Goal: Task Accomplishment & Management: Manage account settings

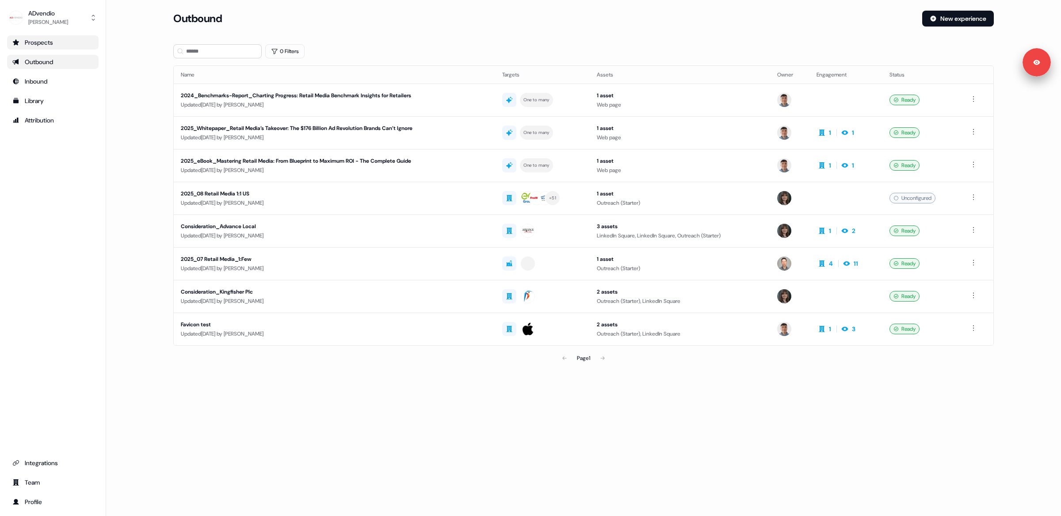
click at [41, 46] on div "Prospects" at bounding box center [52, 42] width 81 height 9
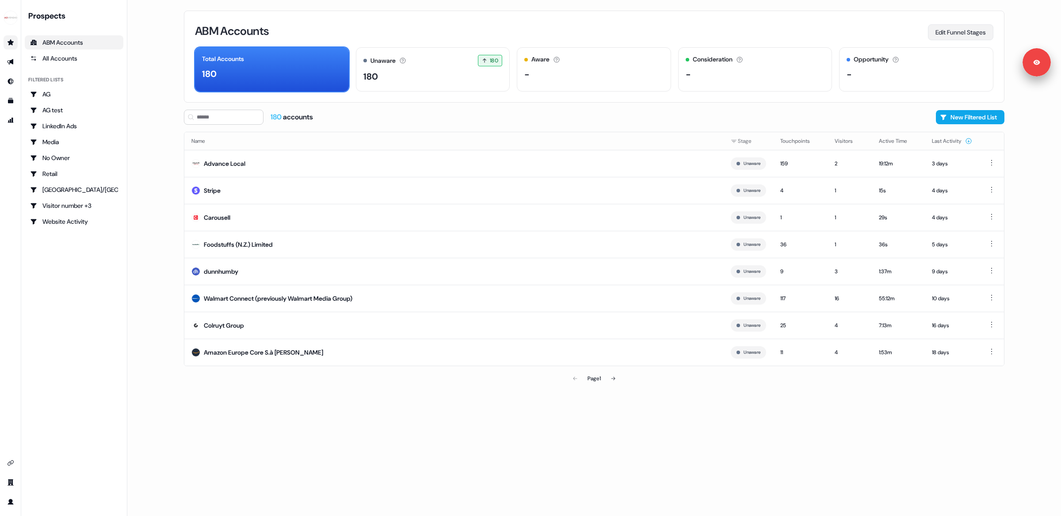
click at [949, 30] on button "Edit Funnel Stages" at bounding box center [960, 32] width 65 height 16
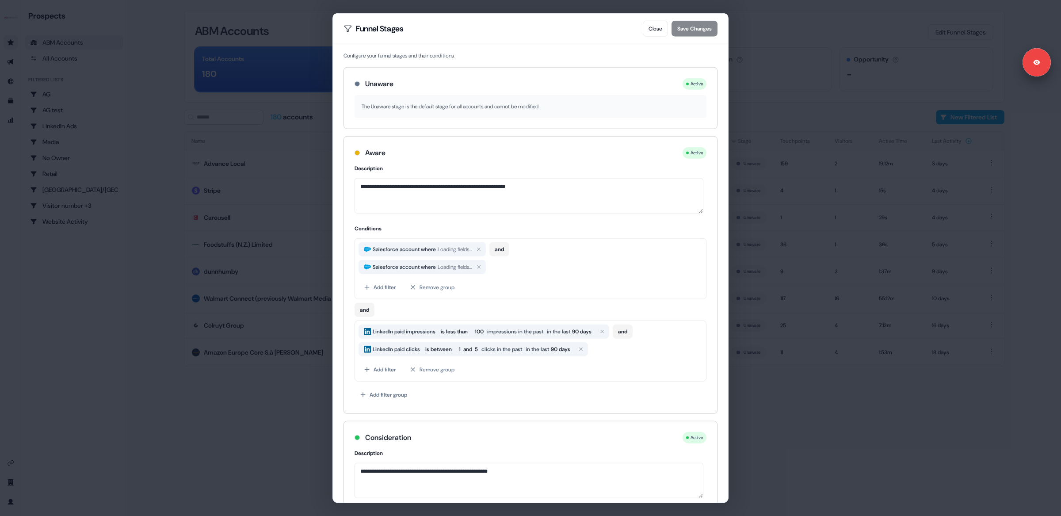
scroll to position [489, 0]
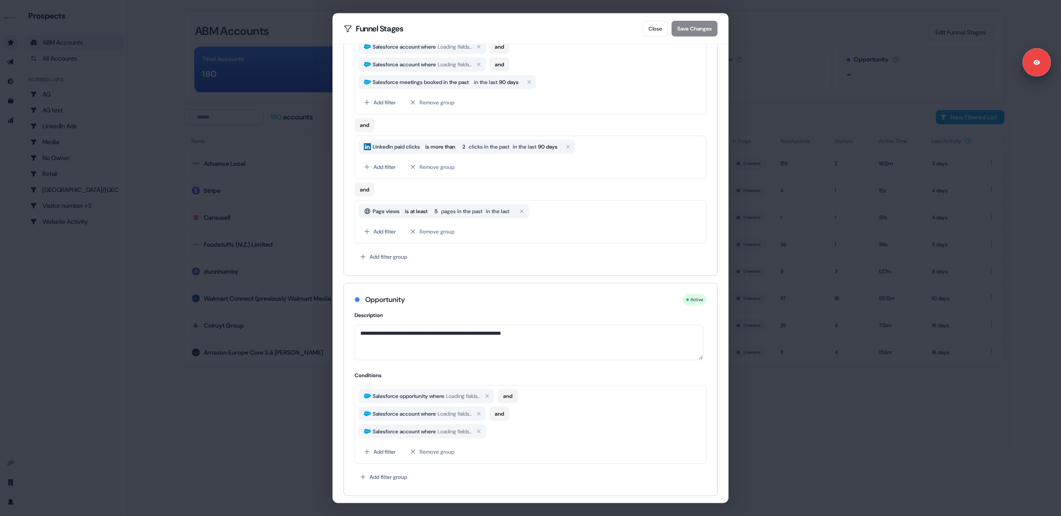
click at [822, 453] on div "**********" at bounding box center [530, 258] width 1061 height 516
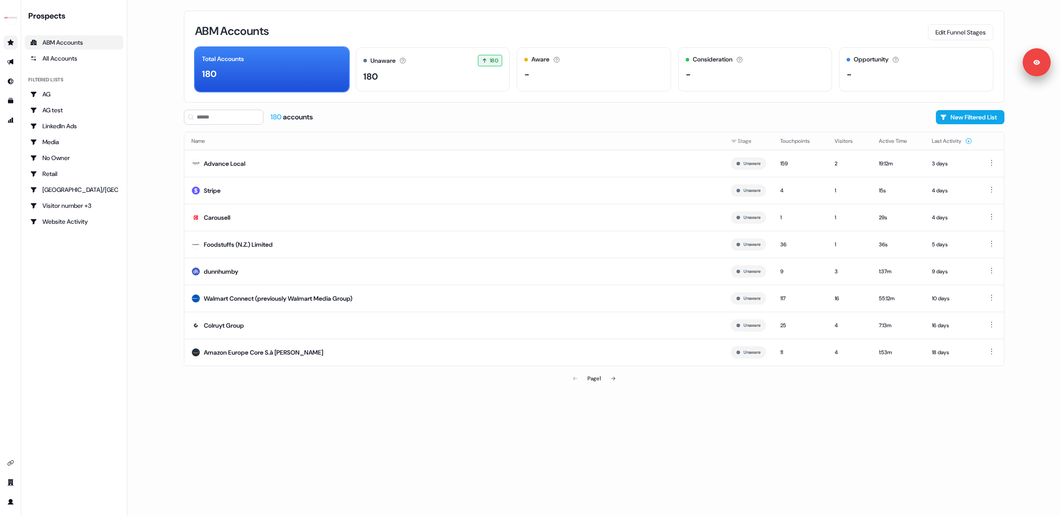
click at [130, 169] on main "Loading... ABM Accounts Edit Funnel Stages Total Accounts 180 Unaware The defau…" at bounding box center [594, 258] width 934 height 516
click at [52, 61] on div "All Accounts" at bounding box center [74, 58] width 88 height 9
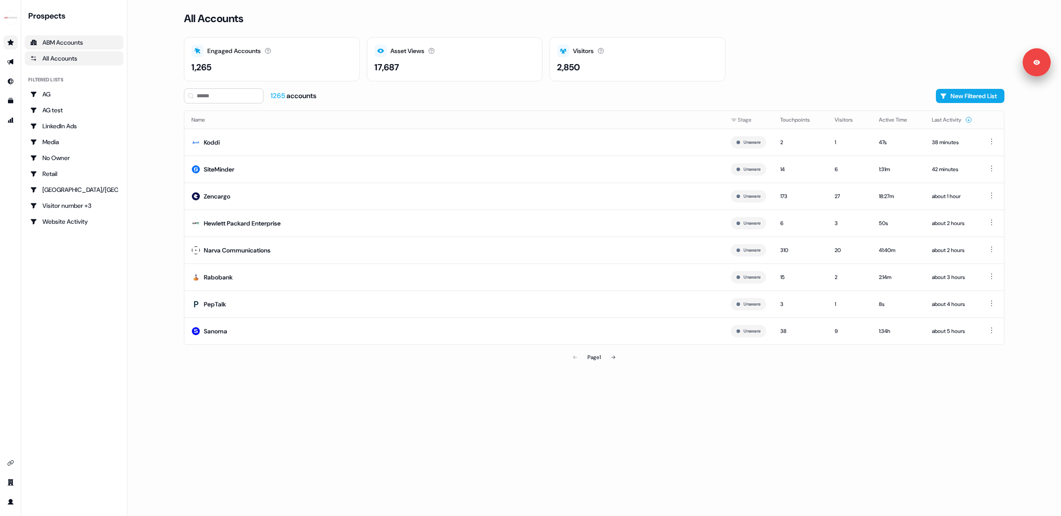
click at [61, 43] on div "ABM Accounts" at bounding box center [74, 42] width 88 height 9
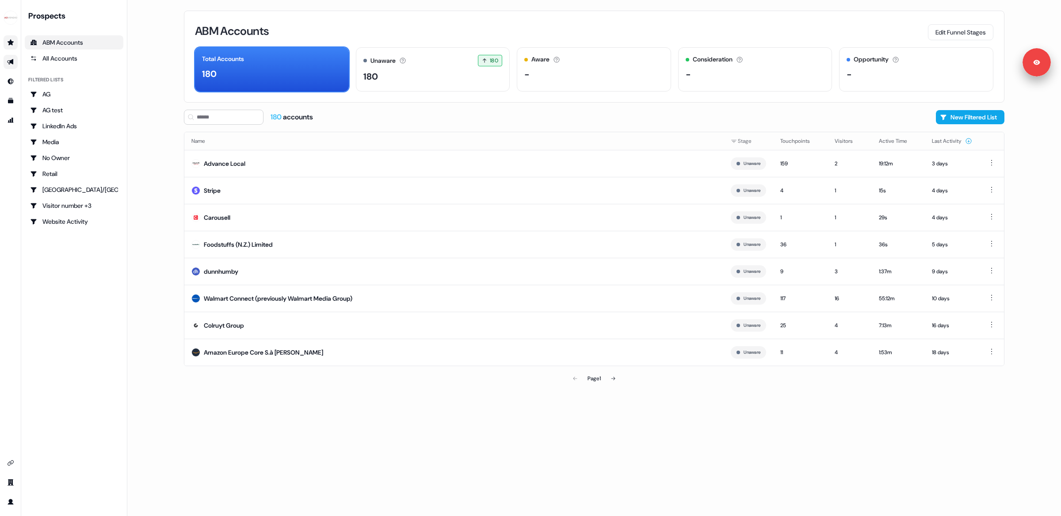
click at [8, 64] on icon "Go to outbound experience" at bounding box center [10, 61] width 7 height 7
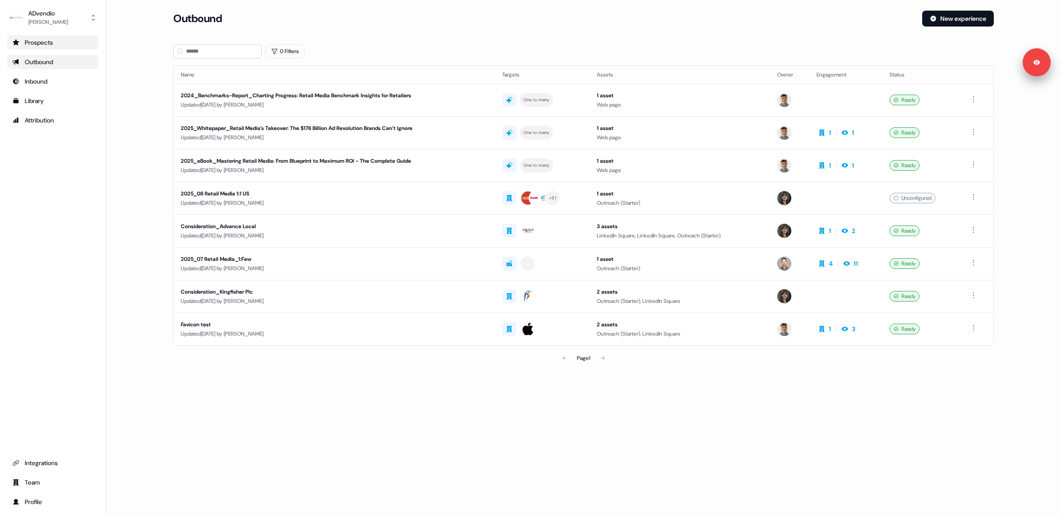
click at [144, 134] on main "Loading... Outbound New experience 0 Filters Name Targets Assets Owner Engageme…" at bounding box center [583, 201] width 955 height 381
click at [379, 95] on div "2024_Benchmarks-Report_Charting Progress: Retail Media Benchmark Insights for R…" at bounding box center [313, 95] width 265 height 9
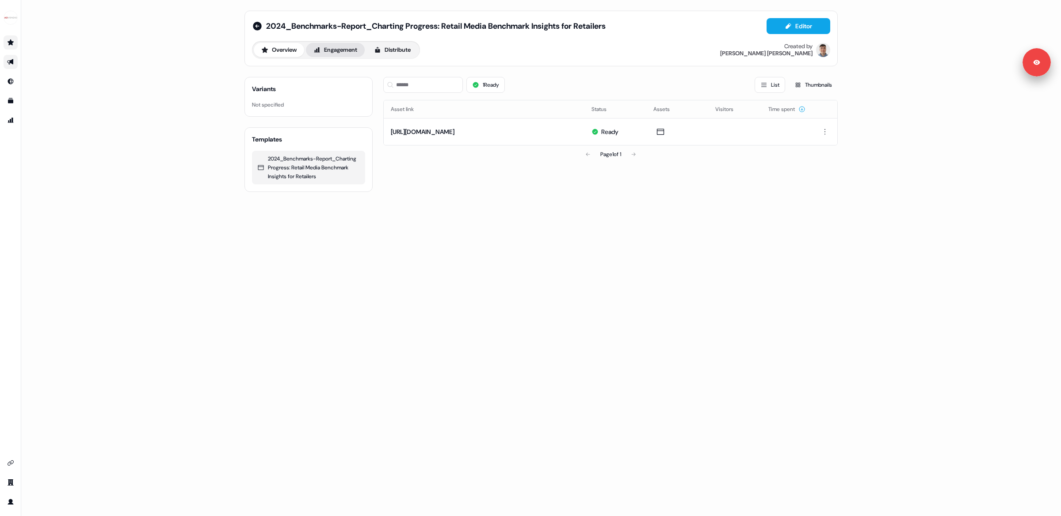
click at [354, 43] on button "Engagement" at bounding box center [335, 50] width 59 height 14
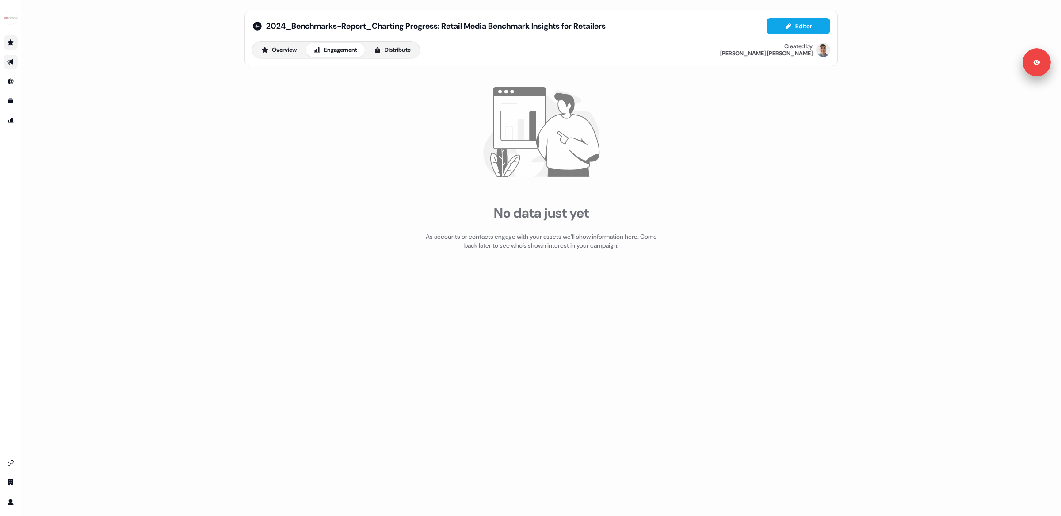
click at [13, 47] on link "Go to prospects" at bounding box center [11, 42] width 14 height 14
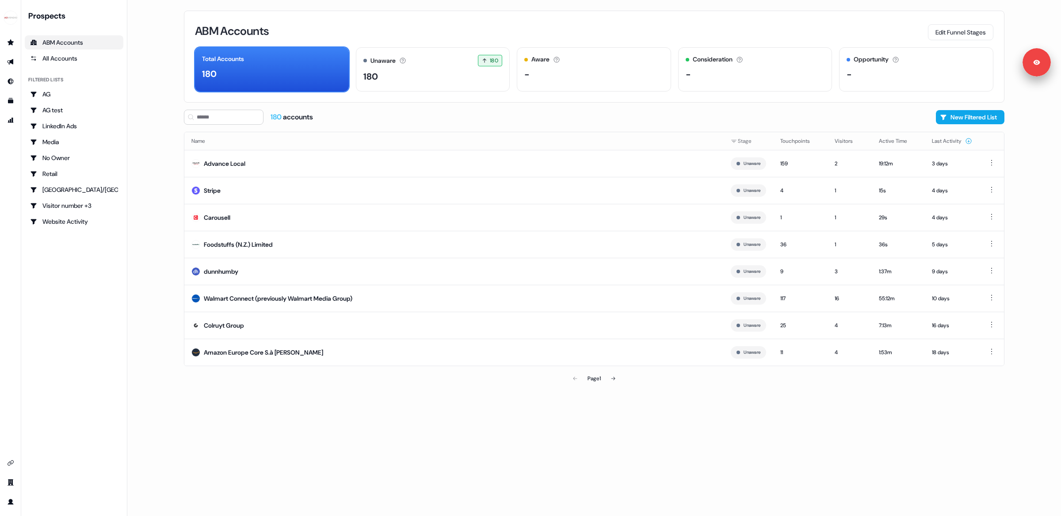
click at [562, 397] on div "ABM Accounts Edit Funnel Stages Total Accounts 180 Unaware The default stage al…" at bounding box center [594, 258] width 849 height 516
click at [956, 119] on button "New Filtered List" at bounding box center [970, 117] width 69 height 14
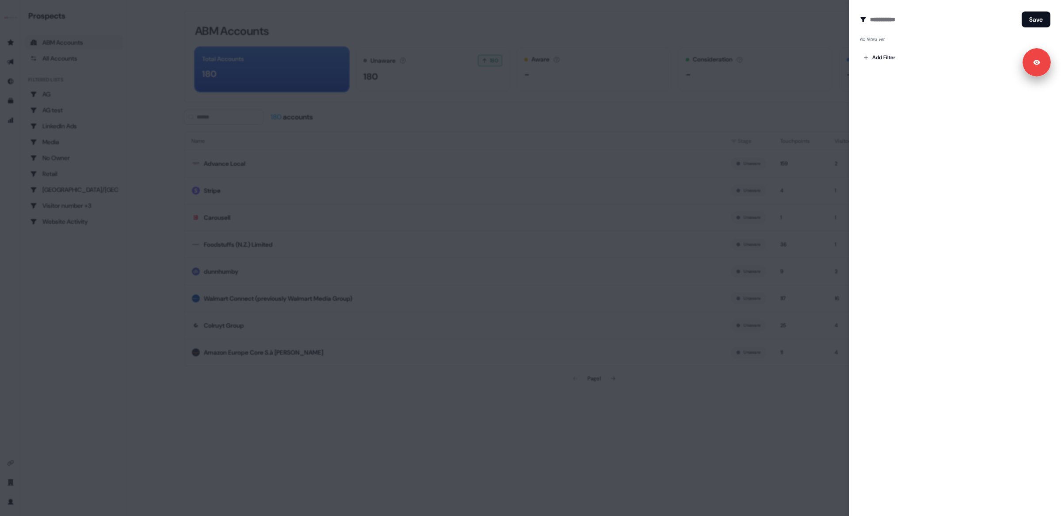
click at [663, 98] on div at bounding box center [530, 258] width 1061 height 516
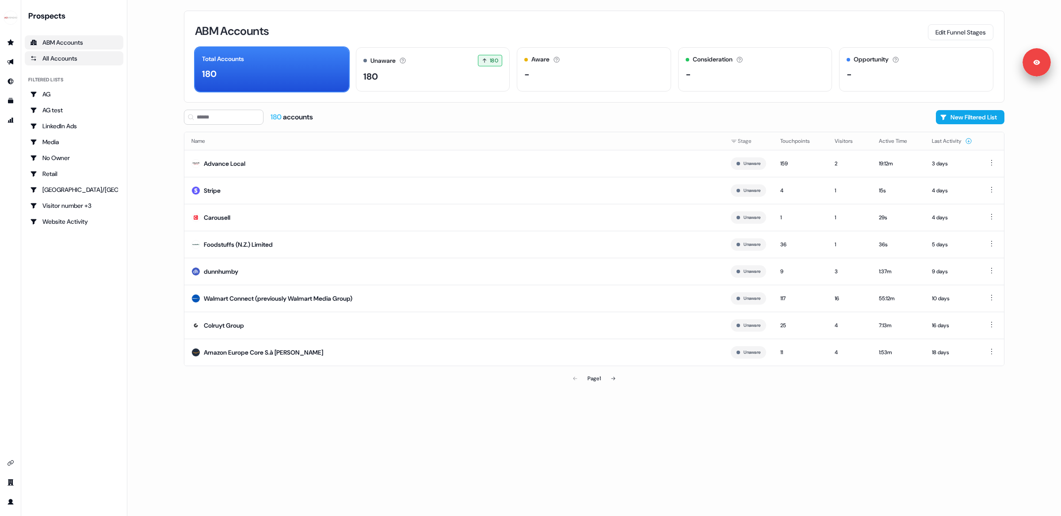
click at [60, 57] on div "All Accounts" at bounding box center [74, 58] width 88 height 9
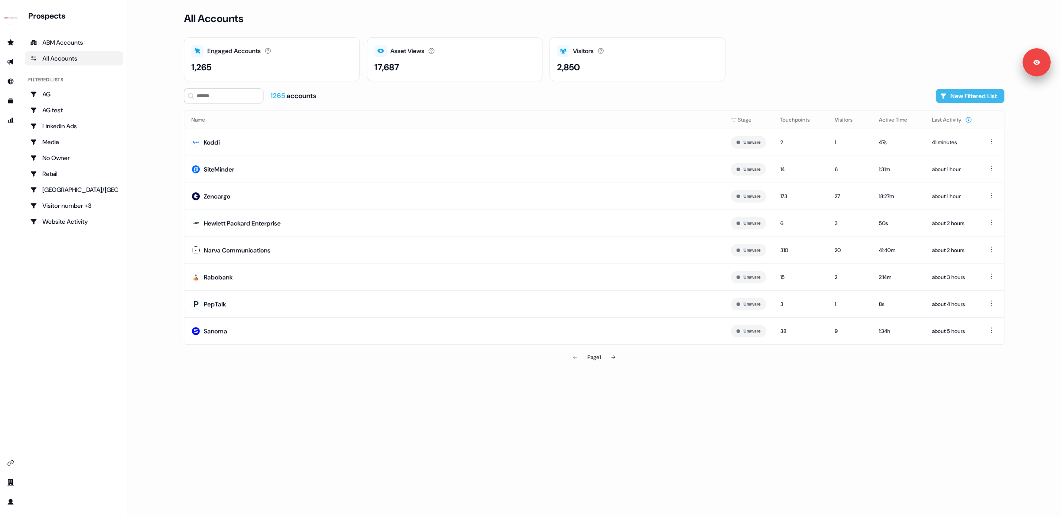
click at [968, 93] on button "New Filtered List" at bounding box center [970, 96] width 69 height 14
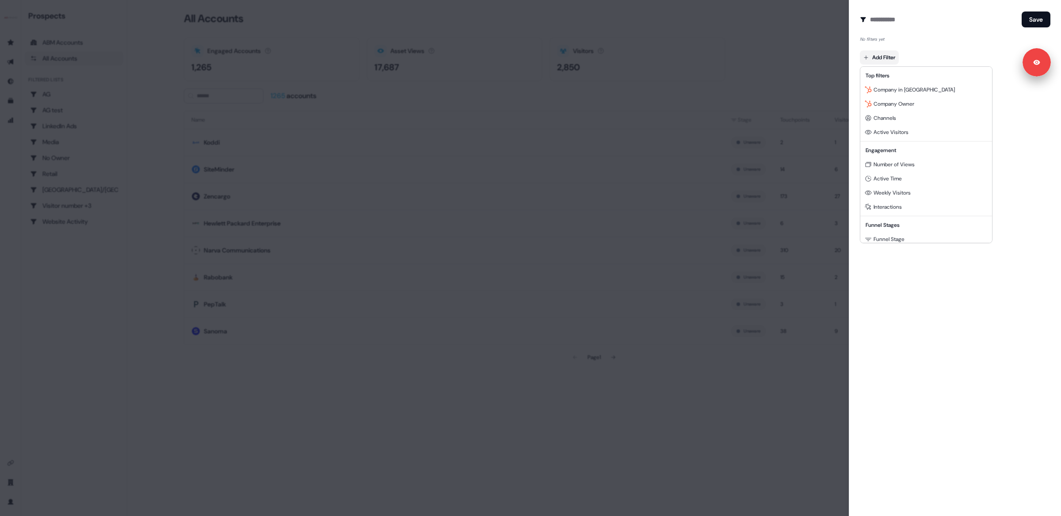
click at [879, 53] on body "For the best experience switch devices to a bigger screen. Go to Userled.io Pro…" at bounding box center [530, 258] width 1061 height 516
click at [884, 168] on div "Number of Views" at bounding box center [926, 164] width 128 height 14
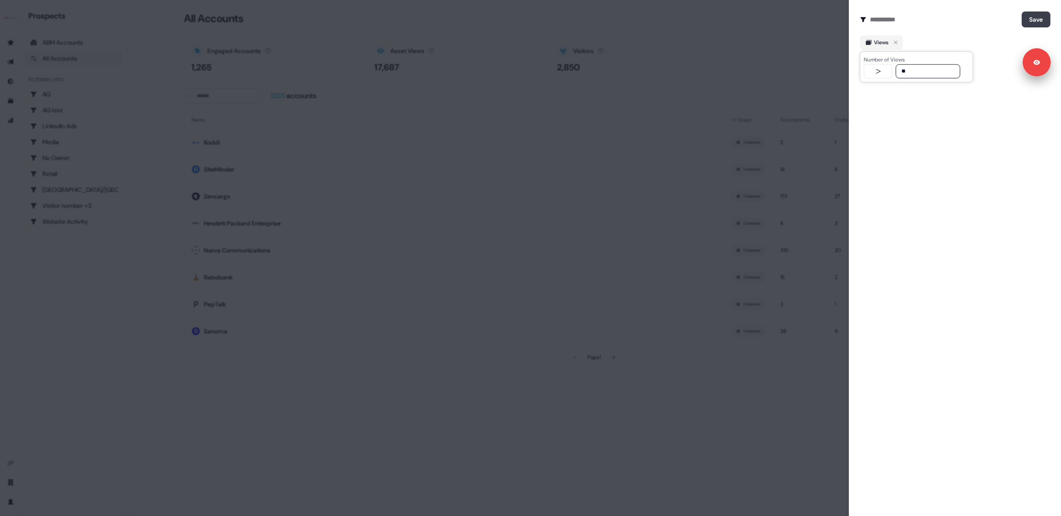
type input "**"
click at [1031, 22] on button "Save" at bounding box center [1035, 19] width 29 height 16
click at [910, 42] on icon "button" at bounding box center [907, 42] width 11 height 11
click at [786, 32] on div at bounding box center [530, 258] width 1061 height 516
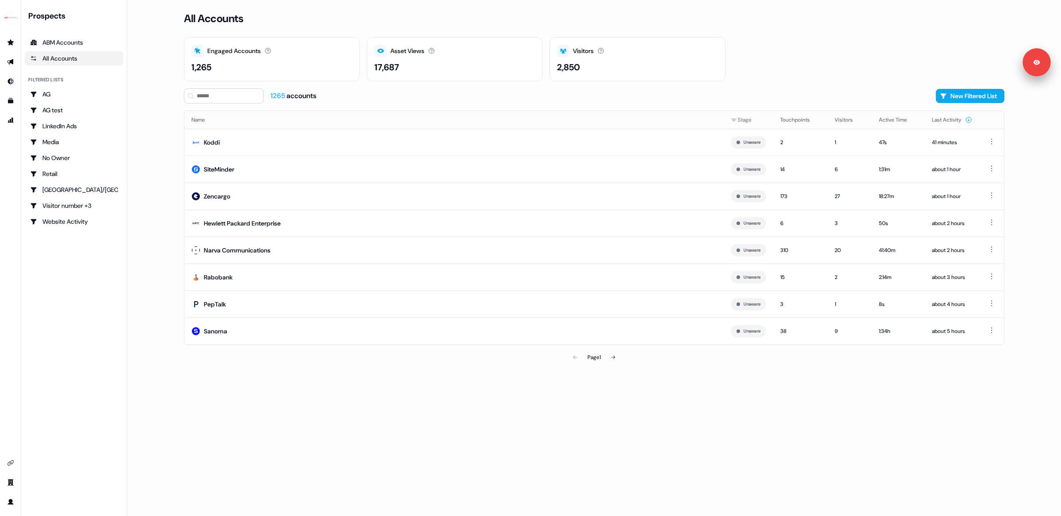
click at [152, 173] on main "Loading... All Accounts Engaged Accounts Accounts that have interacted with an …" at bounding box center [594, 258] width 934 height 516
click at [539, 99] on div "1265 accounts New Filtered List" at bounding box center [594, 95] width 820 height 15
click at [555, 95] on div "1265 accounts New Filtered List" at bounding box center [594, 95] width 820 height 15
click at [10, 465] on icon "Go to integrations" at bounding box center [11, 462] width 6 height 5
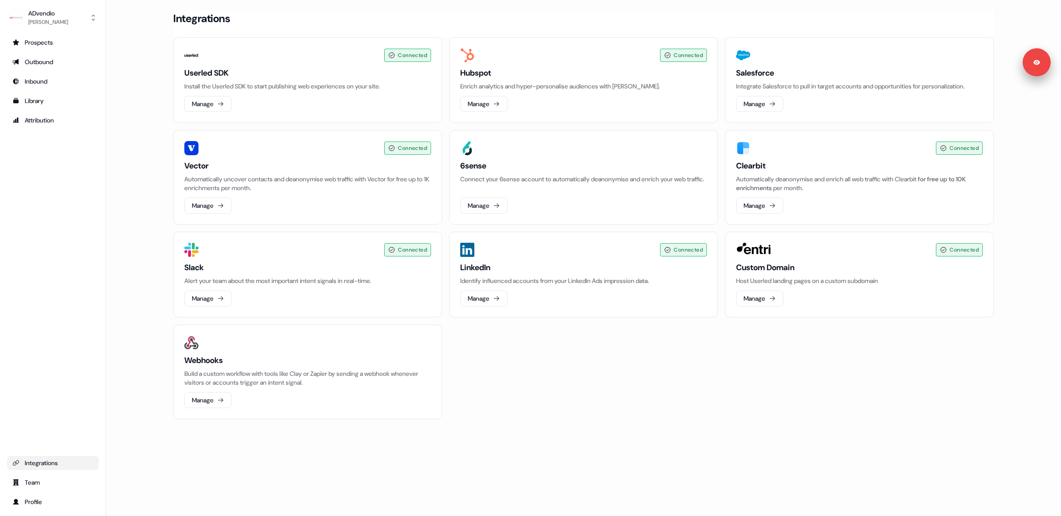
click at [27, 465] on div "Integrations" at bounding box center [52, 462] width 81 height 9
click at [588, 379] on div "Connected Userled SDK Install the Userled SDK to start publishing web experienc…" at bounding box center [583, 228] width 820 height 382
click at [762, 105] on button "Manage" at bounding box center [759, 104] width 47 height 16
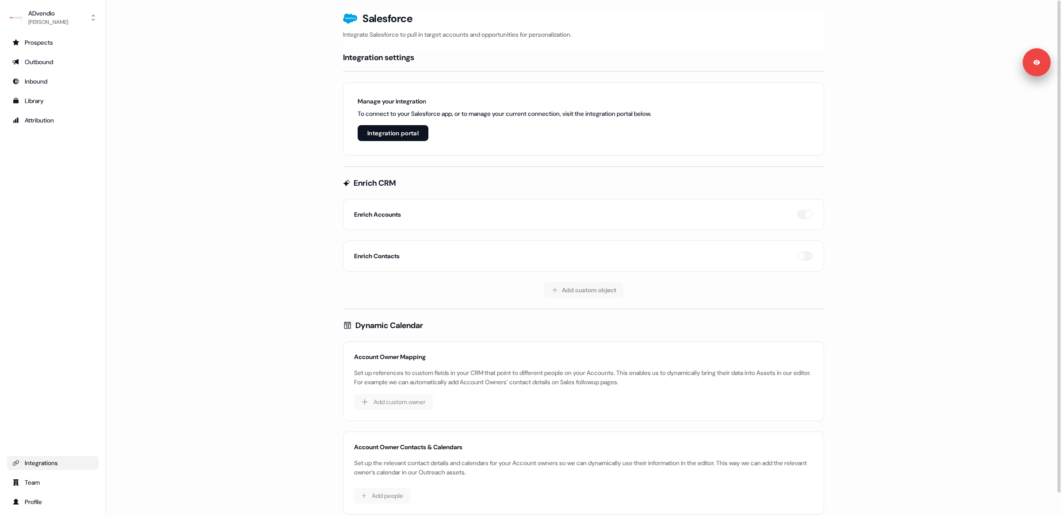
click at [385, 135] on button "Integration portal" at bounding box center [393, 133] width 71 height 16
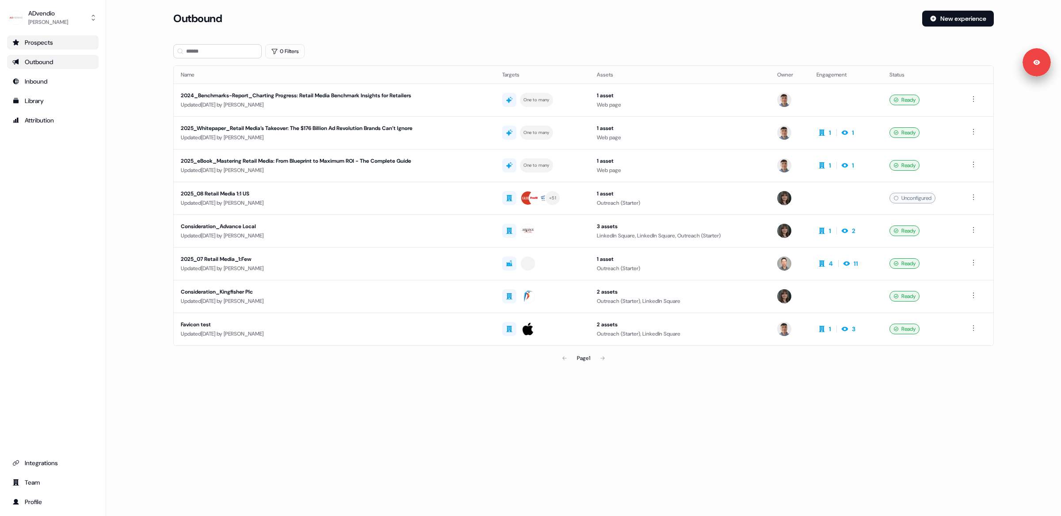
click at [45, 43] on div "Prospects" at bounding box center [52, 42] width 81 height 9
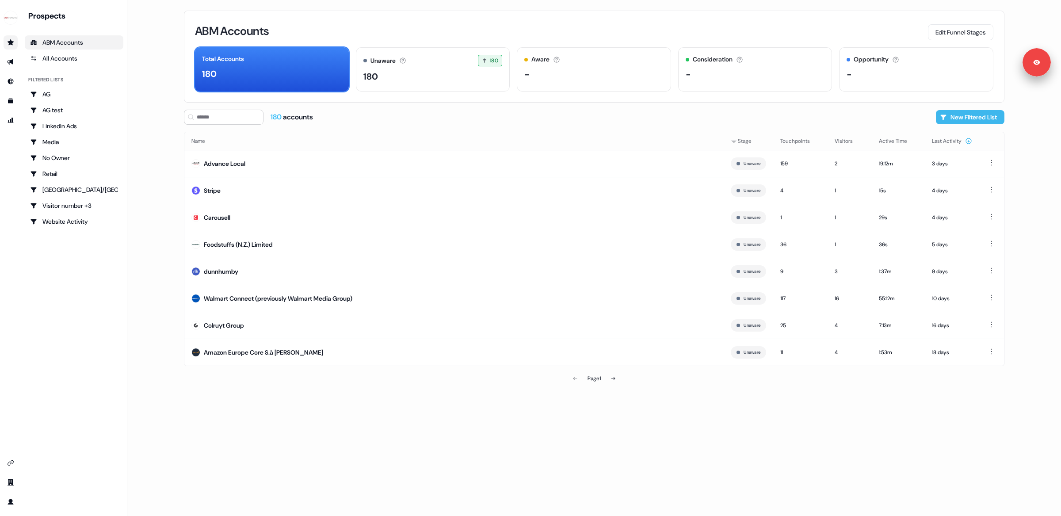
click at [960, 118] on button "New Filtered List" at bounding box center [970, 117] width 69 height 14
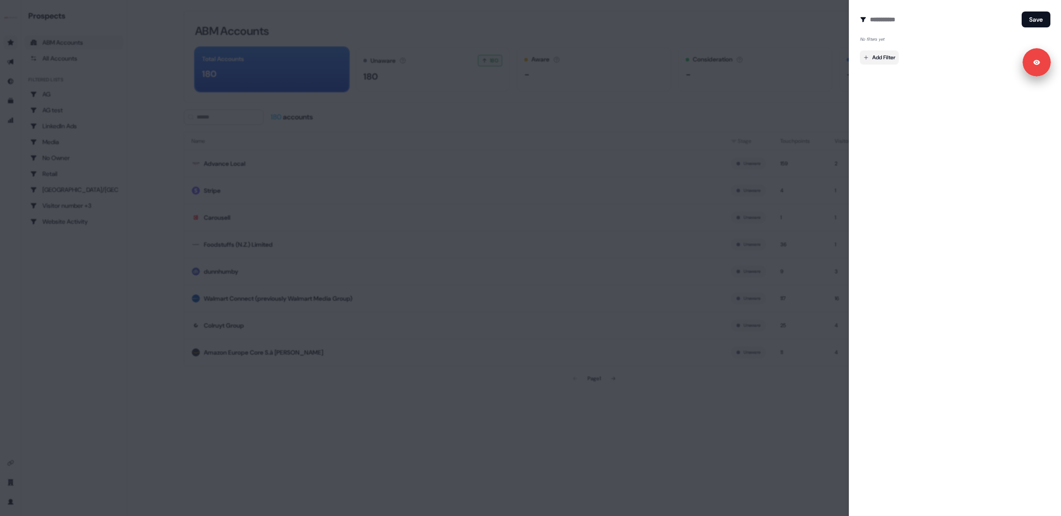
click at [882, 56] on body "Signed in as [PERSON_NAME] Sign out For the best experience switch devices to a…" at bounding box center [530, 258] width 1061 height 516
click at [908, 325] on div at bounding box center [530, 258] width 1061 height 516
click at [747, 111] on div at bounding box center [530, 258] width 1061 height 516
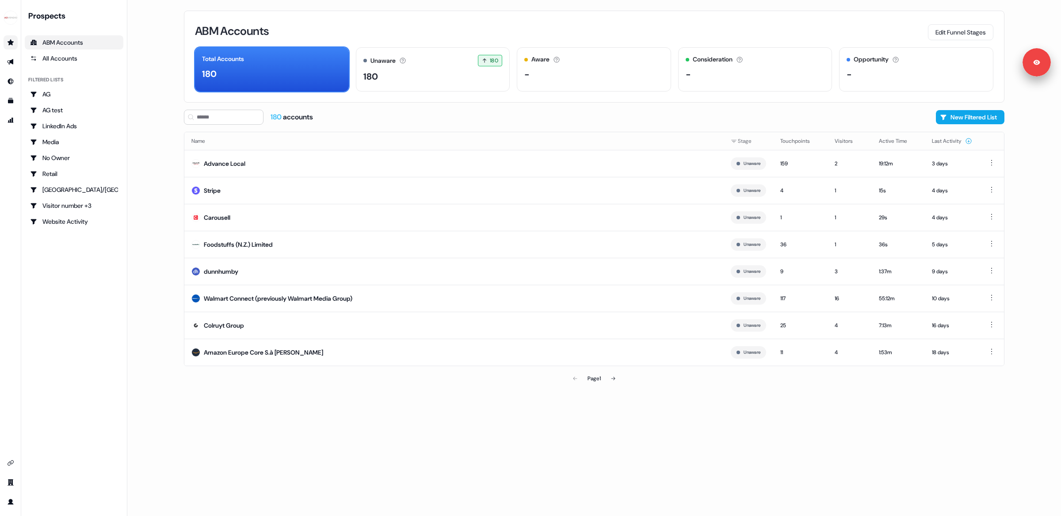
click at [165, 158] on main "Loading... ABM Accounts Edit Funnel Stages Total Accounts 180 Unaware The defau…" at bounding box center [594, 258] width 934 height 516
click at [60, 57] on div "All Accounts" at bounding box center [74, 58] width 88 height 9
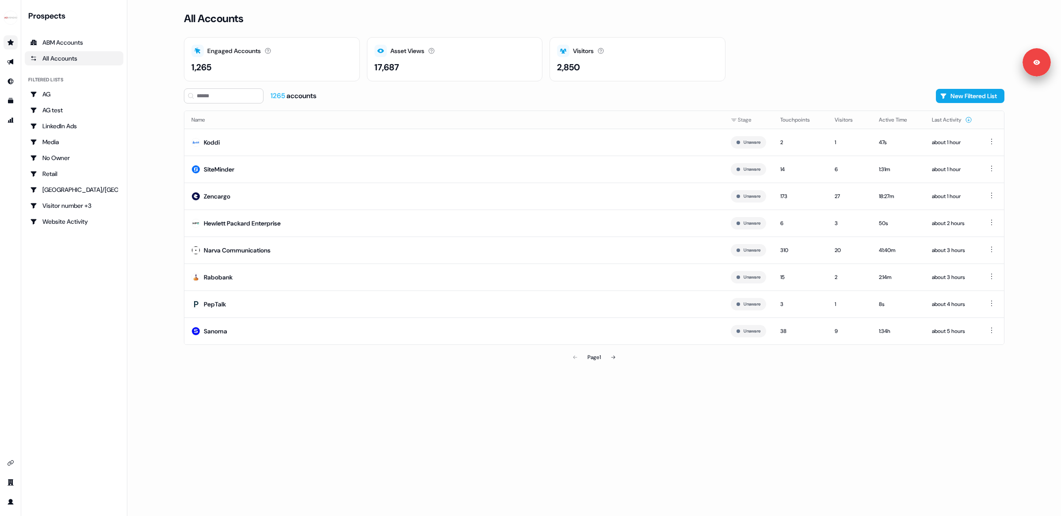
click at [553, 67] on div "Visitors Number of unique visitors. 2,850" at bounding box center [637, 59] width 176 height 44
click at [8, 61] on icon "Go to outbound experience" at bounding box center [10, 62] width 6 height 6
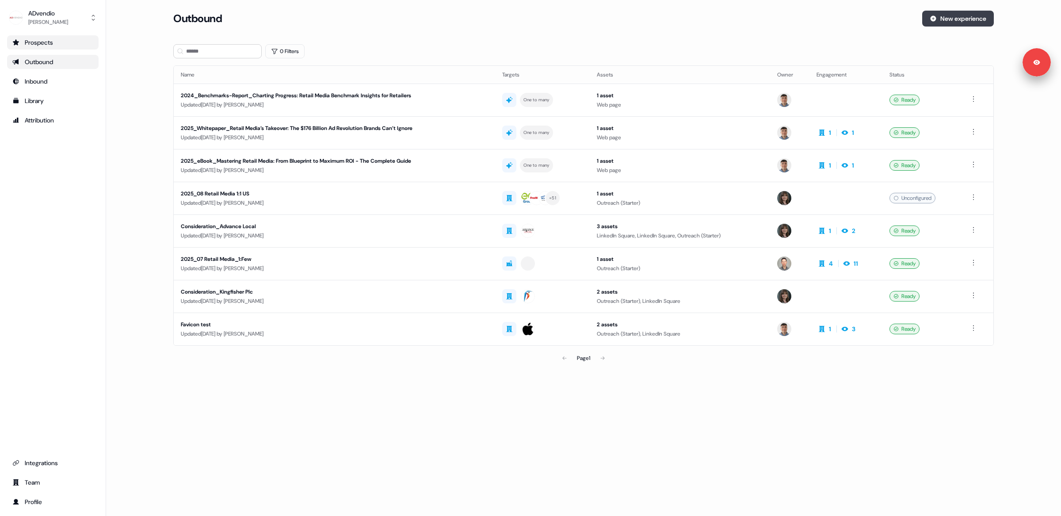
click at [954, 11] on button "New experience" at bounding box center [958, 19] width 72 height 16
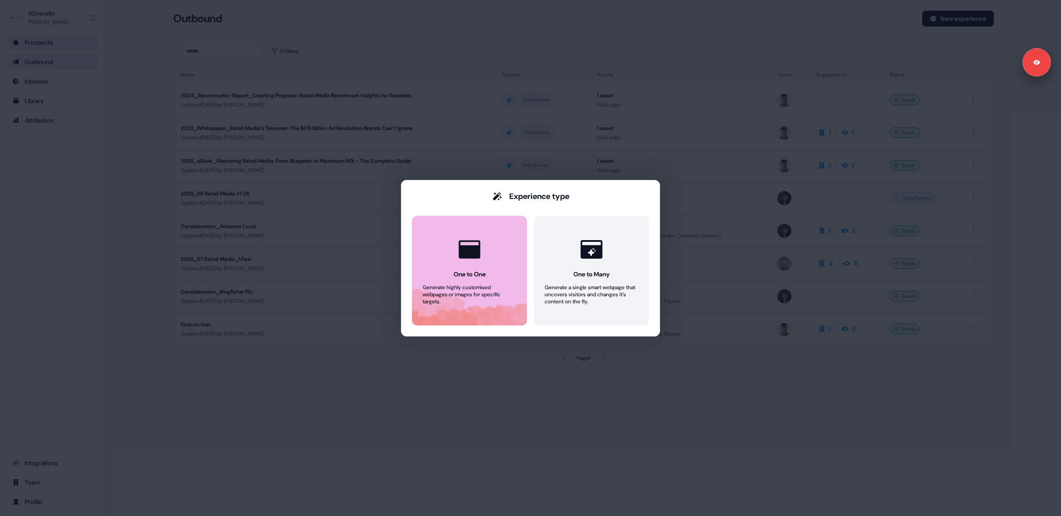
click at [457, 300] on div "Generate highly customised webpages or images for specific targets." at bounding box center [470, 294] width 94 height 21
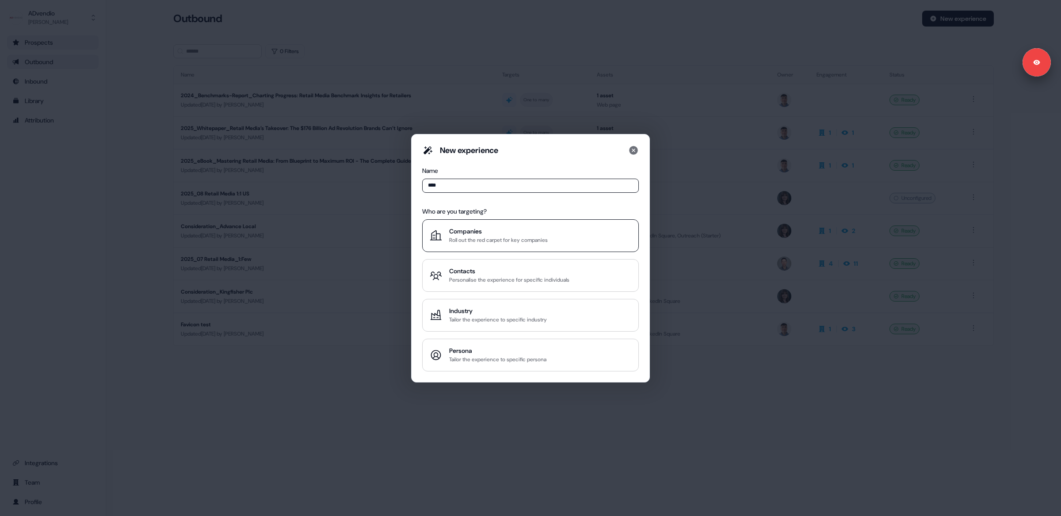
type input "****"
click at [456, 238] on div "Roll out the red carpet for key companies" at bounding box center [498, 240] width 99 height 9
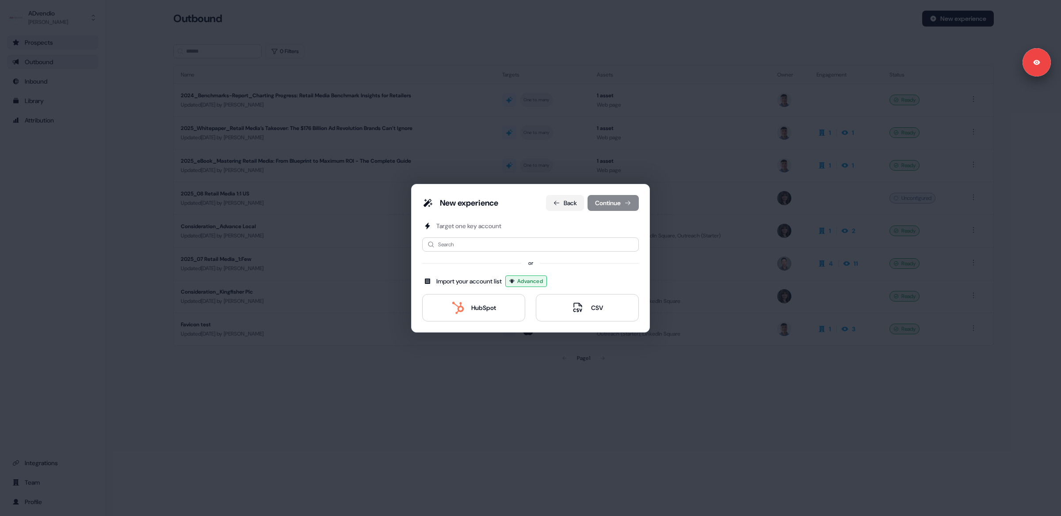
click at [561, 200] on button "Back" at bounding box center [565, 203] width 38 height 16
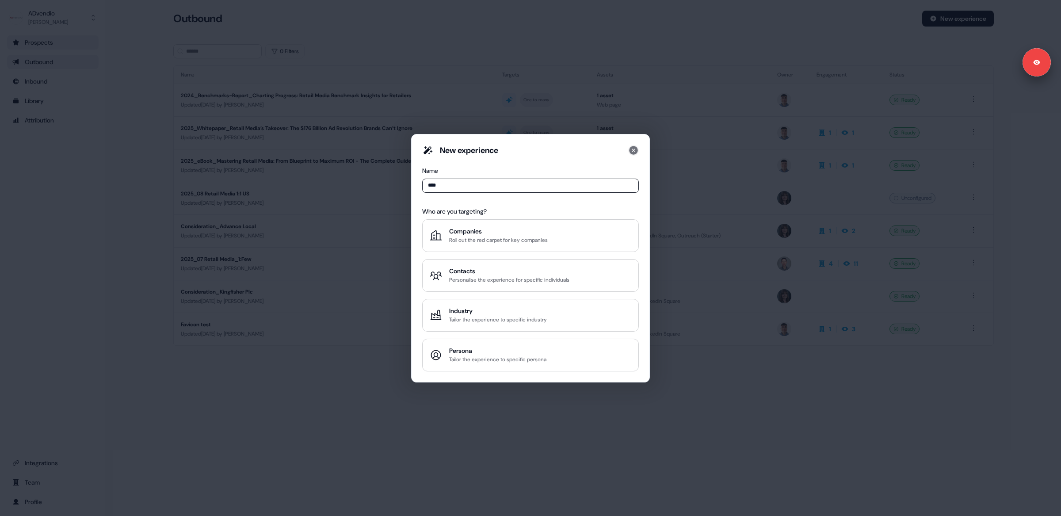
click at [633, 152] on icon at bounding box center [633, 150] width 9 height 9
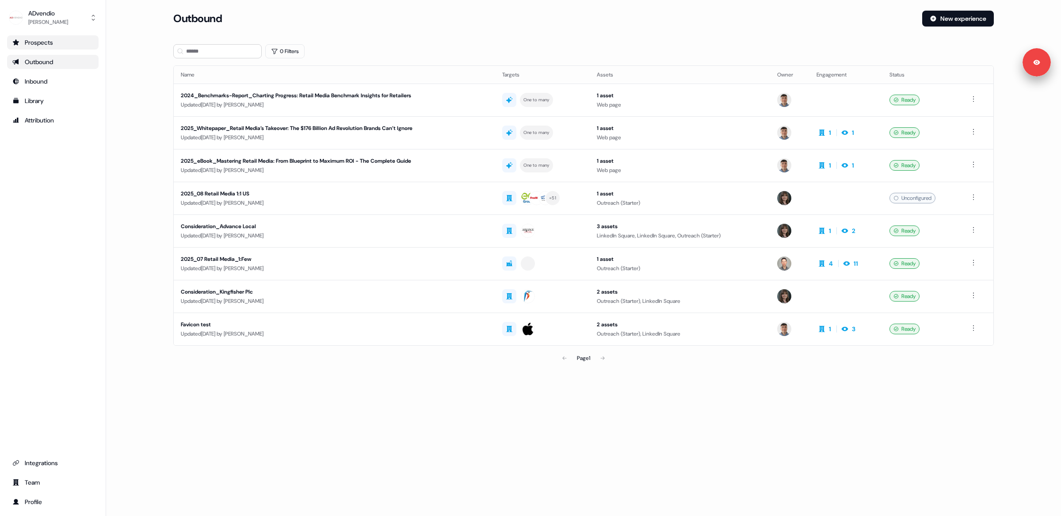
click at [83, 250] on div "Prospects Outbound Inbound Library Attribution Integrations Team Profile" at bounding box center [52, 271] width 91 height 473
click at [85, 184] on div "Prospects Outbound Inbound Library Attribution Integrations Team Profile" at bounding box center [52, 271] width 91 height 473
click at [53, 13] on div "ADvendio" at bounding box center [48, 13] width 40 height 9
click at [47, 77] on div "Logout" at bounding box center [53, 73] width 84 height 16
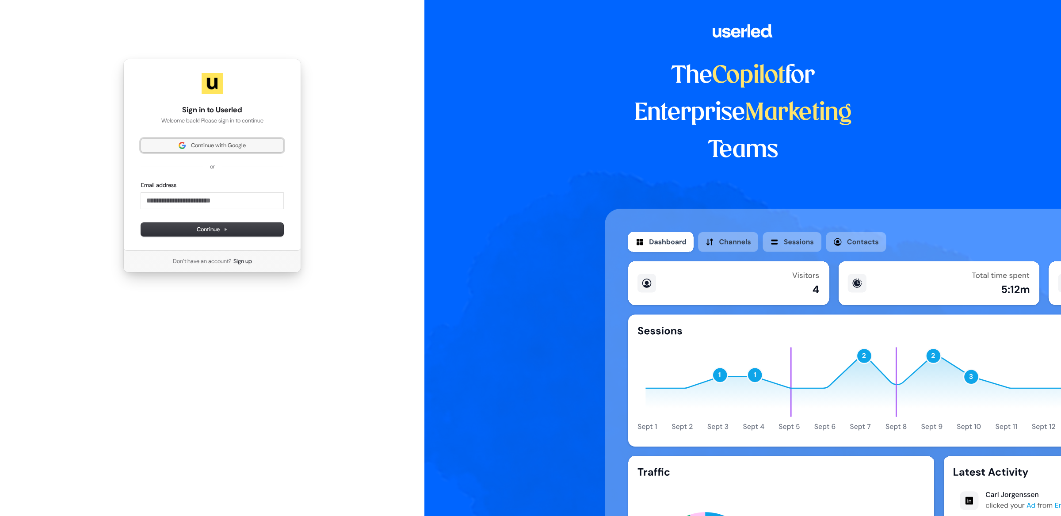
click at [217, 147] on span "Continue with Google" at bounding box center [218, 145] width 55 height 8
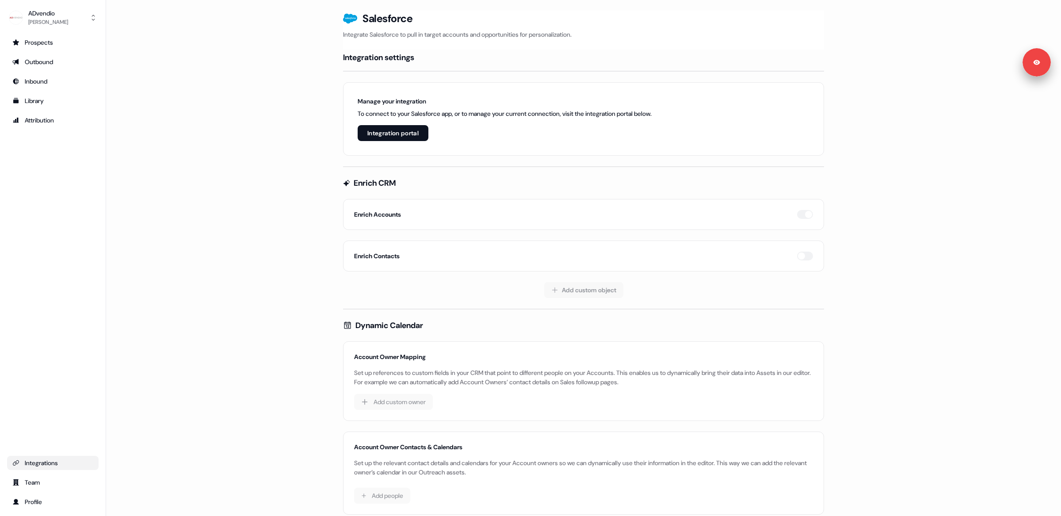
click at [39, 460] on div "Integrations" at bounding box center [52, 462] width 81 height 9
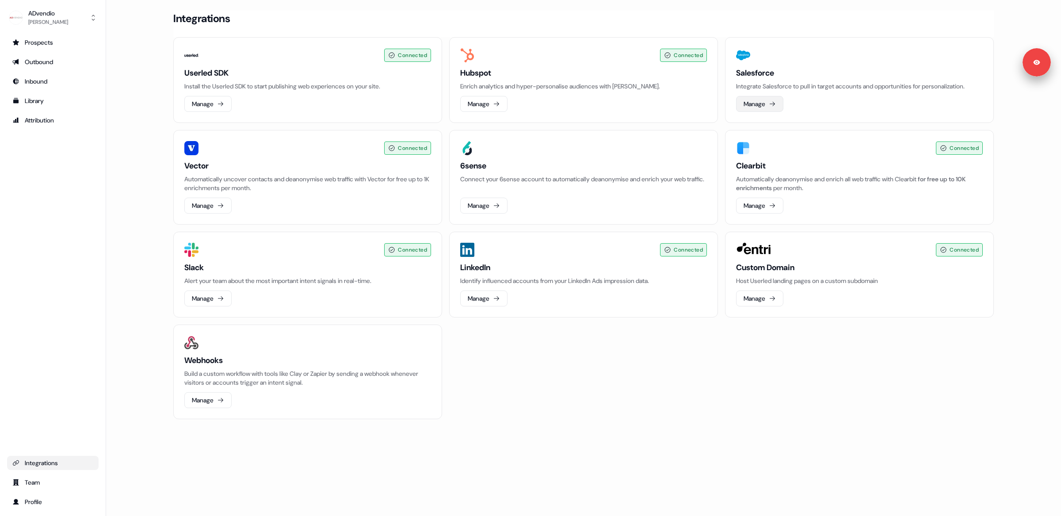
click at [758, 104] on button "Manage" at bounding box center [759, 104] width 47 height 16
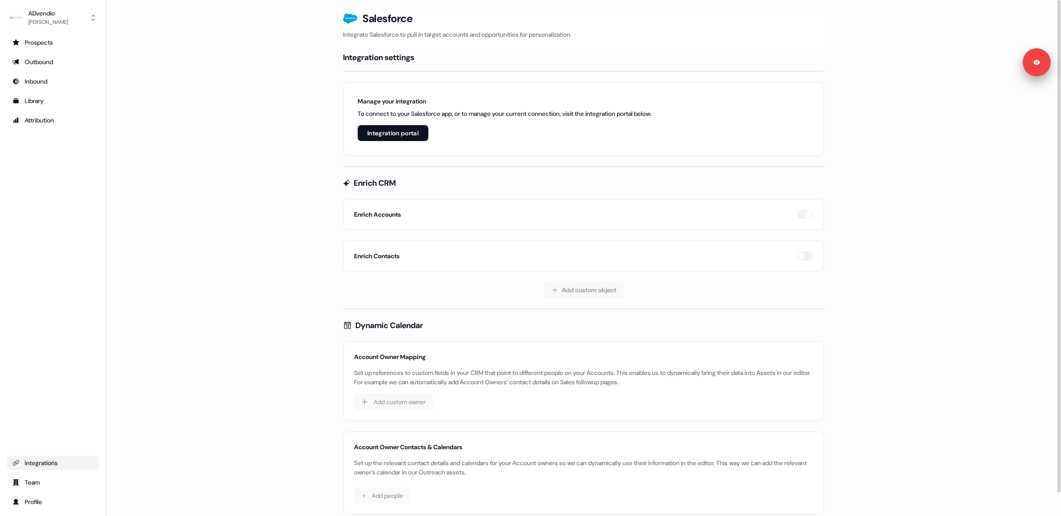
click at [390, 134] on button "Integration portal" at bounding box center [393, 133] width 71 height 16
click at [413, 127] on button "Integration portal" at bounding box center [393, 133] width 71 height 16
